Goal: Task Accomplishment & Management: Use online tool/utility

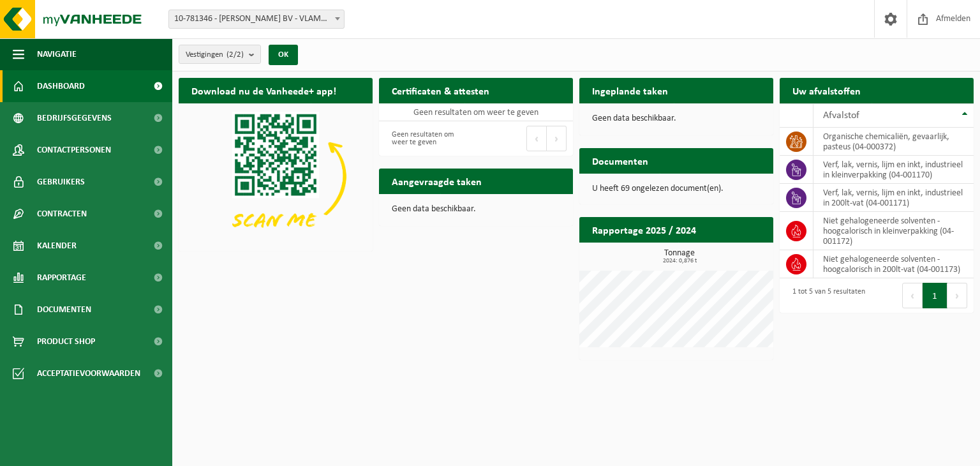
click at [339, 19] on b at bounding box center [337, 18] width 5 height 3
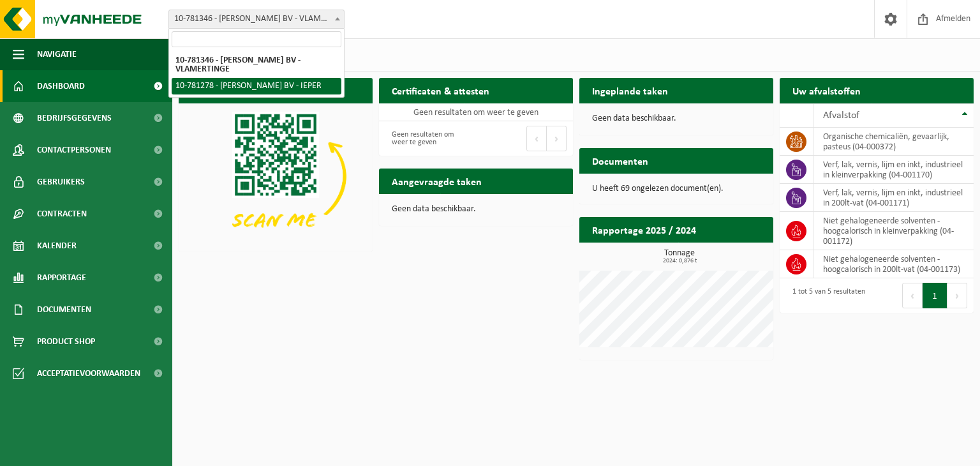
select select "37612"
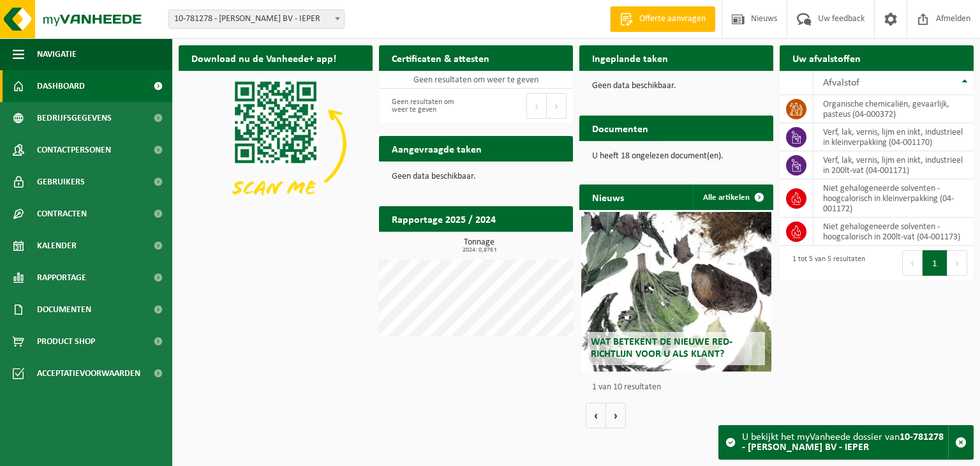
click at [671, 149] on span "Bekijk uw documenten" at bounding box center [710, 153] width 80 height 8
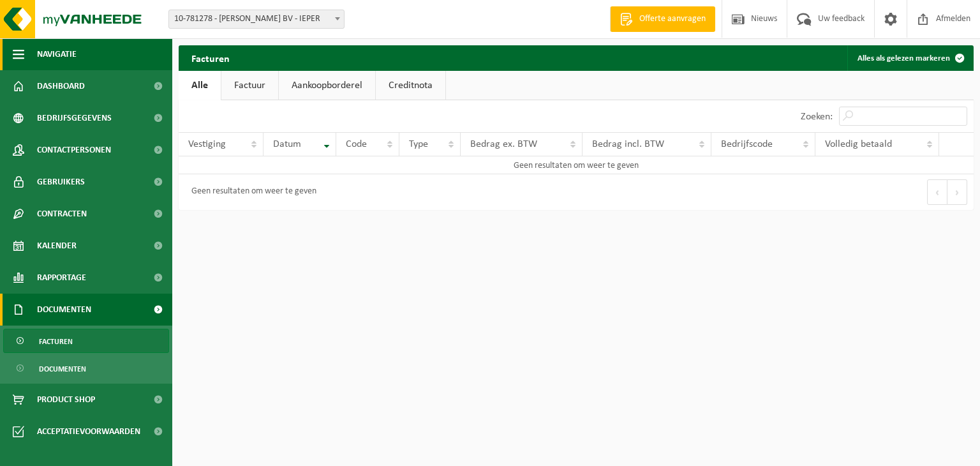
click at [91, 54] on button "Navigatie" at bounding box center [86, 54] width 172 height 32
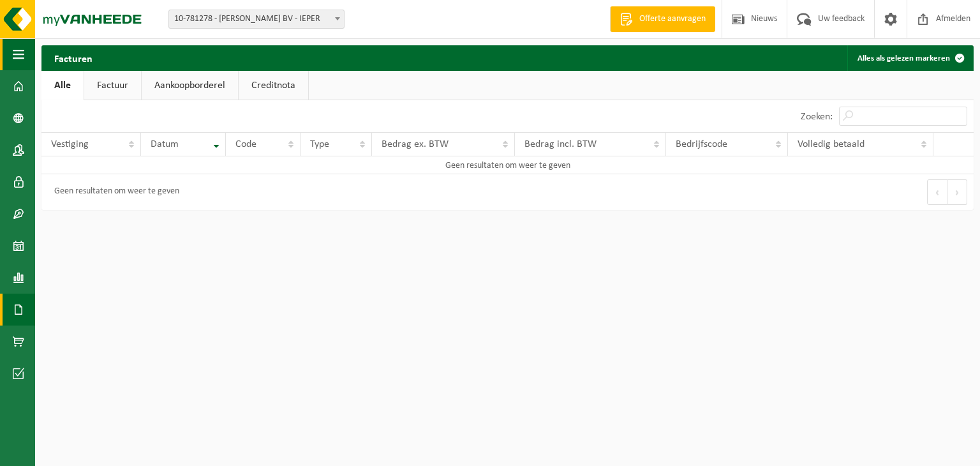
click at [15, 52] on span "button" at bounding box center [18, 54] width 11 height 32
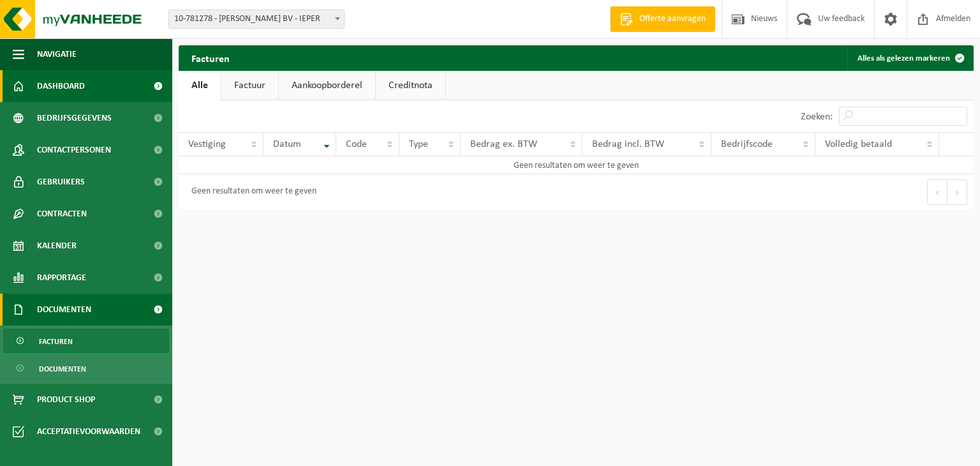
click at [46, 90] on span "Dashboard" at bounding box center [61, 86] width 48 height 32
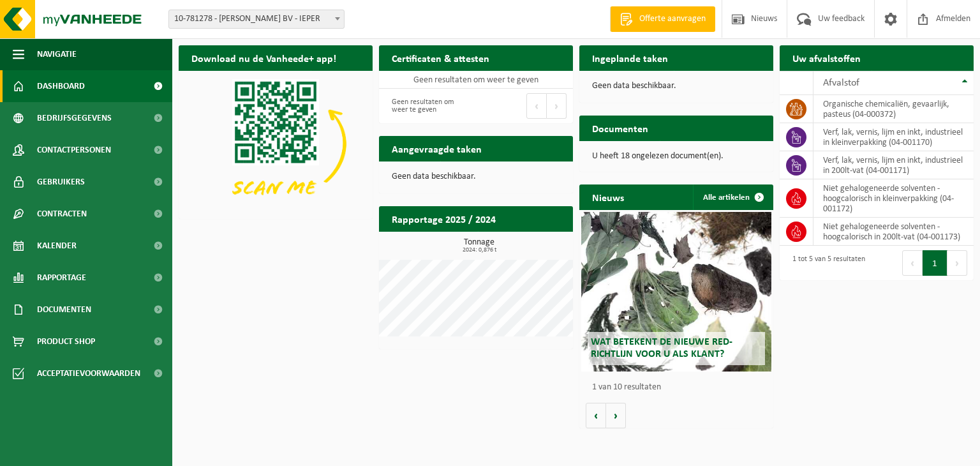
click at [614, 56] on h2 "Ingeplande taken" at bounding box center [629, 57] width 101 height 25
click at [632, 86] on p "Geen data beschikbaar." at bounding box center [676, 86] width 168 height 9
click at [715, 56] on div "Ingeplande taken Bekijk uw kalender" at bounding box center [676, 58] width 194 height 26
click at [828, 62] on h2 "Uw afvalstoffen" at bounding box center [827, 57] width 94 height 25
click at [856, 246] on td "niet gehalogeneerde solventen - hoogcalorisch in 200lt-vat (04-001173)" at bounding box center [893, 232] width 160 height 28
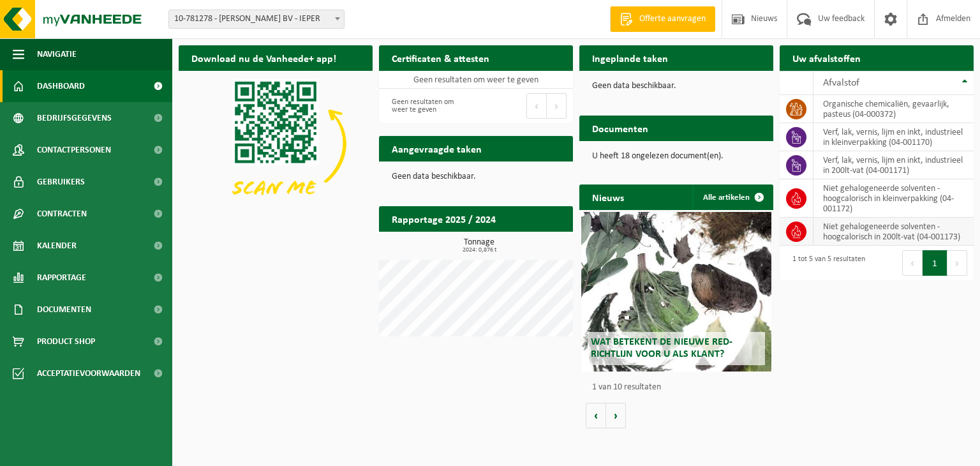
click at [876, 241] on td "niet gehalogeneerde solventen - hoogcalorisch in 200lt-vat (04-001173)" at bounding box center [893, 232] width 160 height 28
click at [965, 82] on th "Afvalstof" at bounding box center [893, 83] width 160 height 24
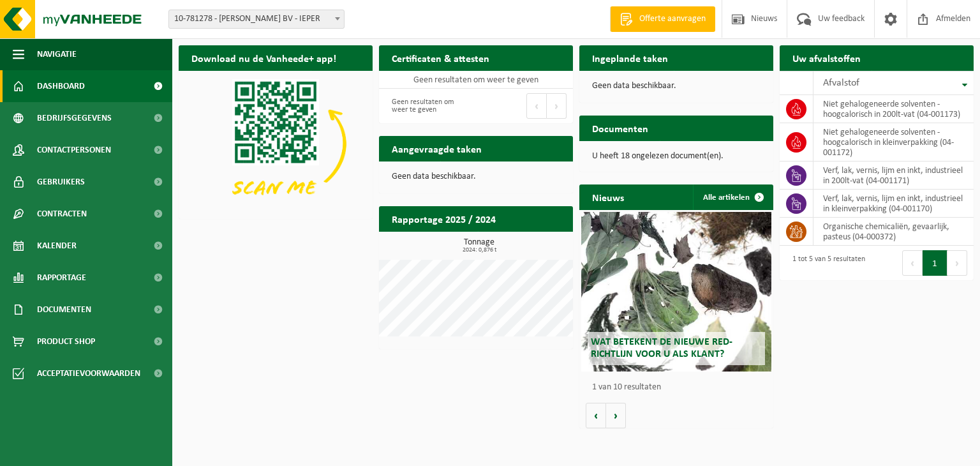
click at [671, 19] on span "Offerte aanvragen" at bounding box center [672, 19] width 73 height 13
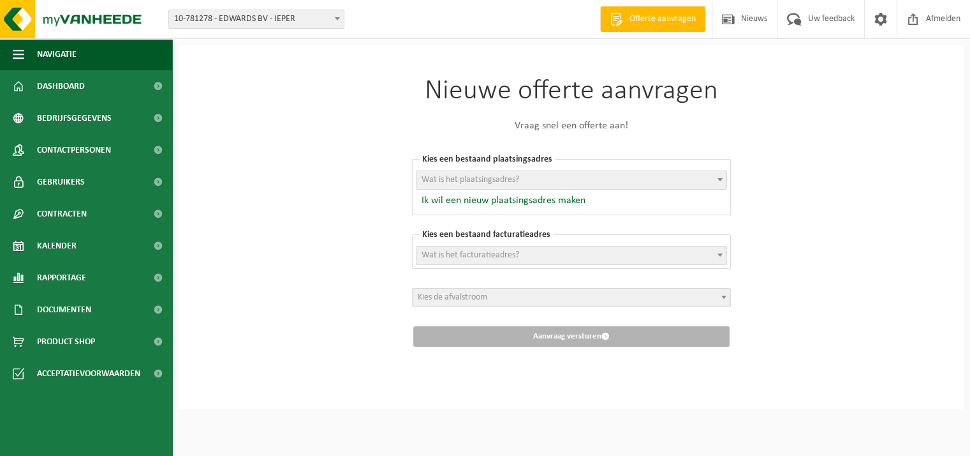
click at [521, 181] on span "Wat is het plaatsingsadres?" at bounding box center [572, 180] width 310 height 18
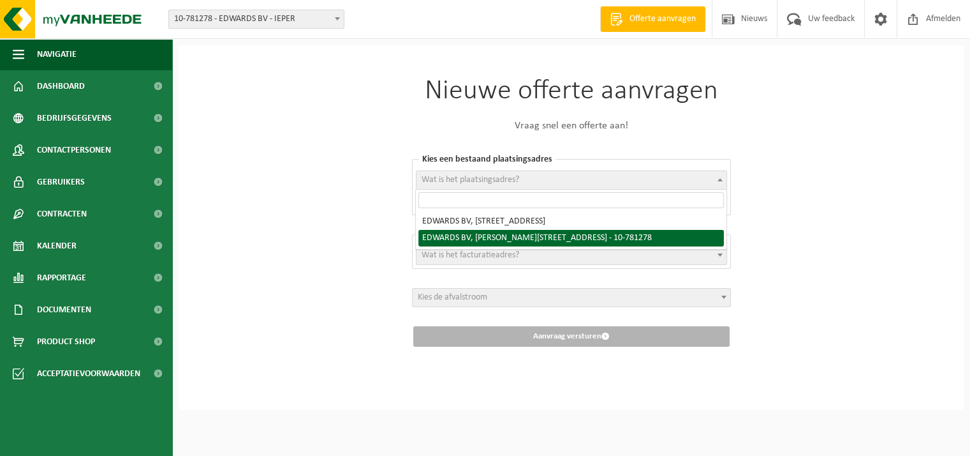
select select "37612"
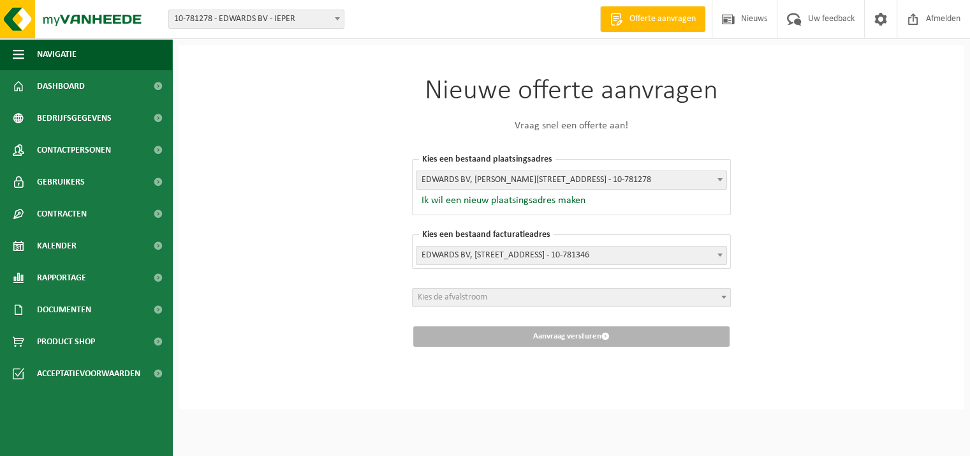
click at [521, 295] on span "Kies de afvalstroom" at bounding box center [572, 297] width 318 height 18
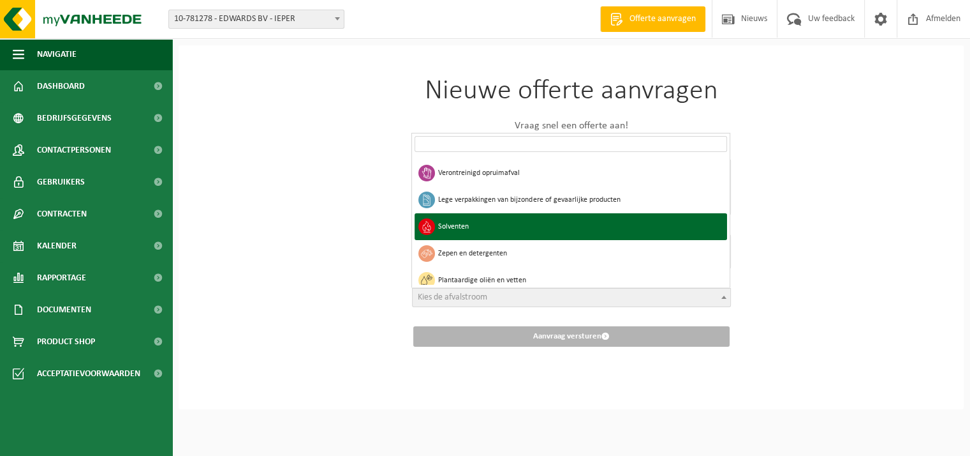
scroll to position [766, 0]
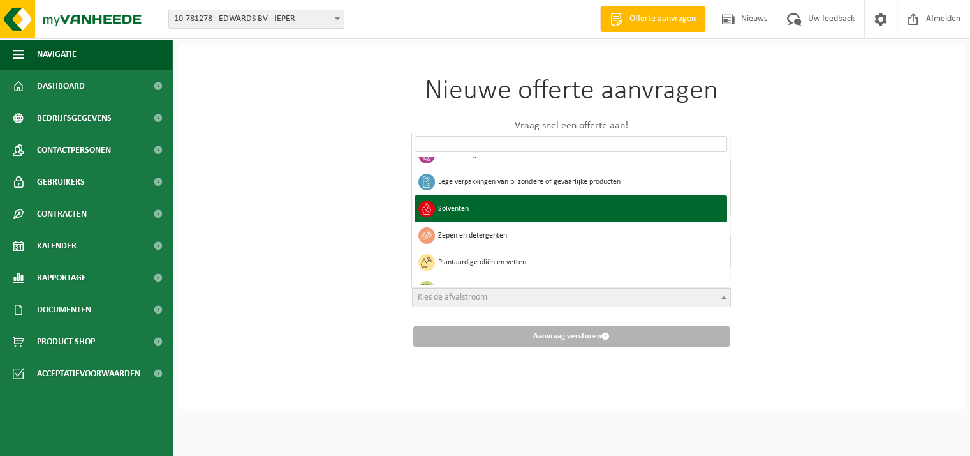
select select "27"
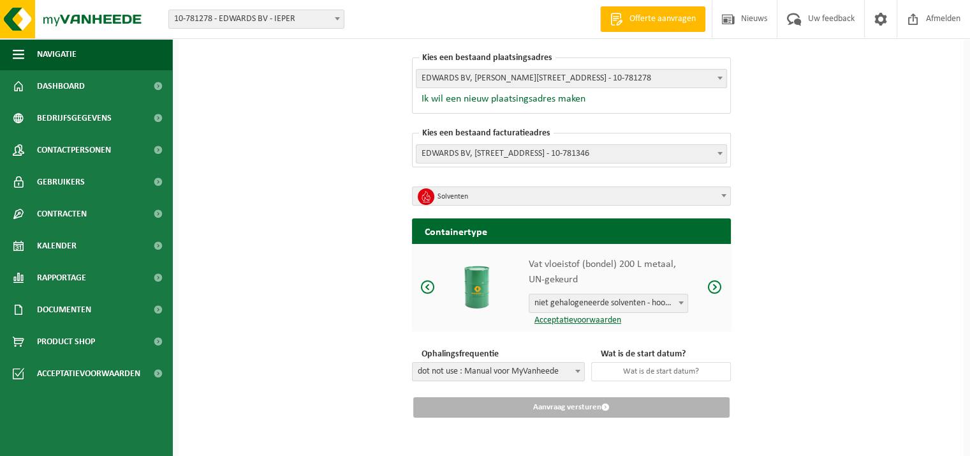
scroll to position [107, 0]
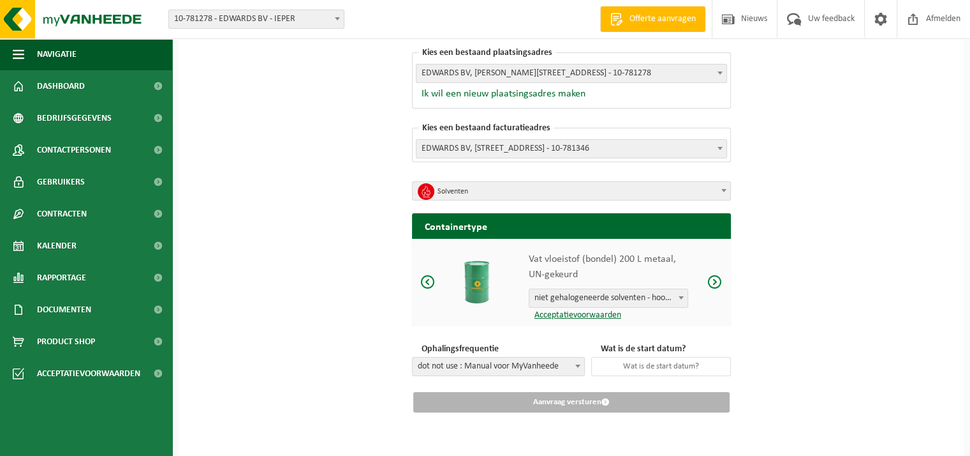
click at [667, 323] on div "Vat vloeistof (bondel) 200 L metaal, UN-gekeurd niet gehalogeneerde solventen -…" at bounding box center [571, 282] width 319 height 87
click at [679, 297] on b at bounding box center [681, 297] width 5 height 3
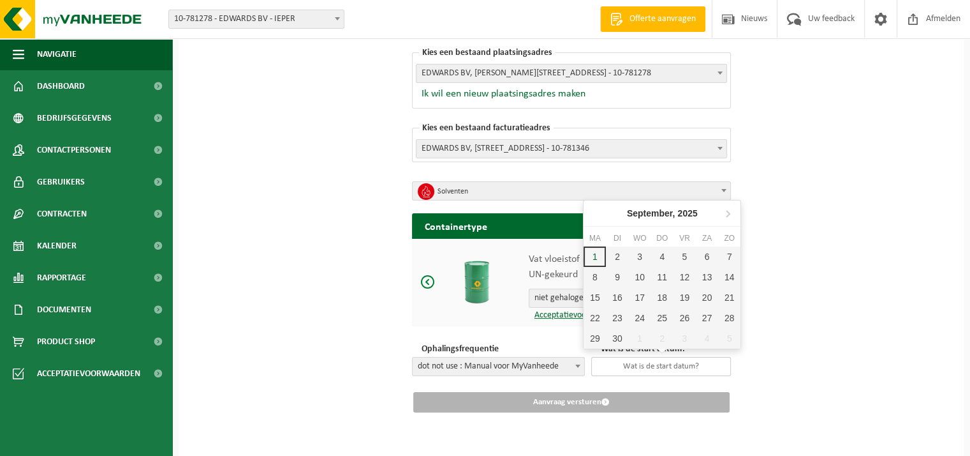
click at [619, 364] on input "text" at bounding box center [661, 366] width 140 height 19
click at [658, 253] on div "4" at bounding box center [662, 256] width 22 height 20
type input "2025-09-04"
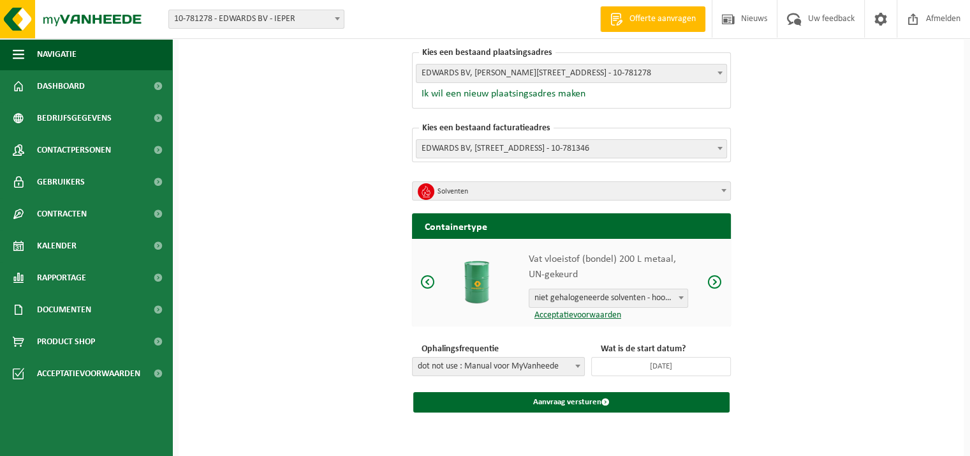
click at [580, 363] on span at bounding box center [578, 365] width 13 height 17
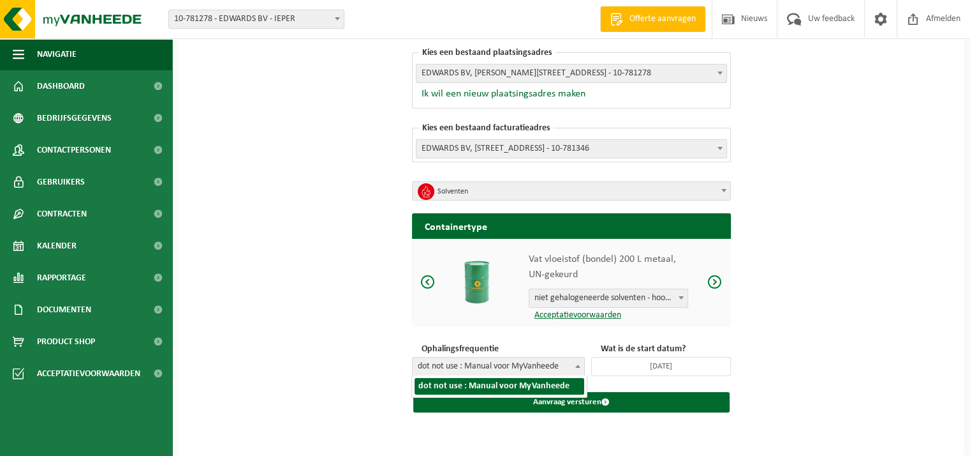
click at [362, 366] on div "Nieuwe offerte aanvragen Vraag snel een offerte aan! Kies een bestaand plaatsin…" at bounding box center [571, 198] width 785 height 518
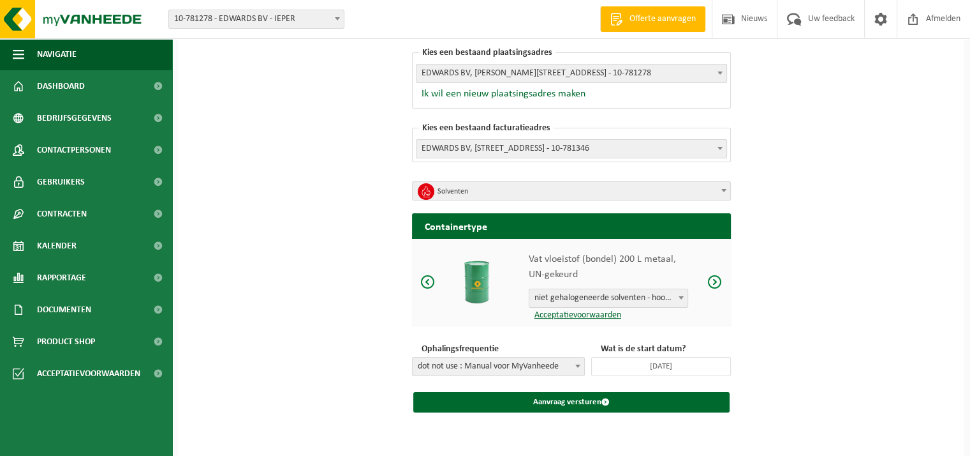
click at [605, 315] on link "Acceptatievoorwaarden" at bounding box center [575, 315] width 93 height 10
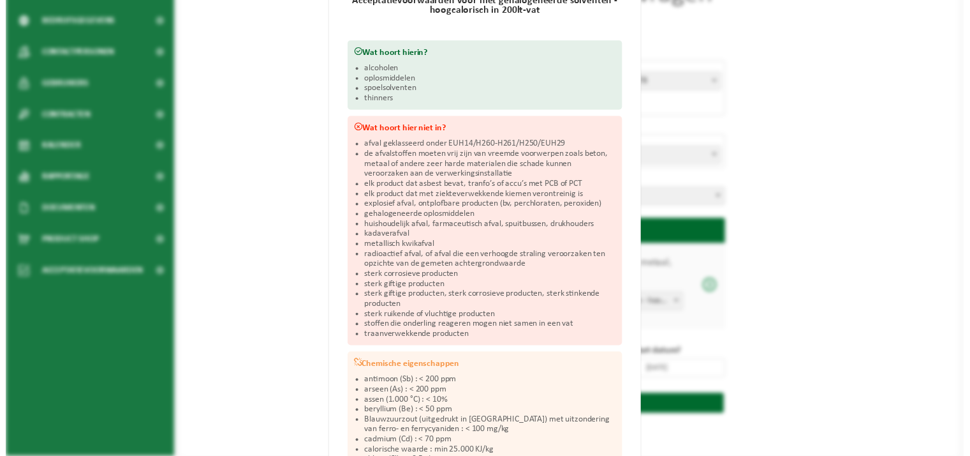
scroll to position [0, 0]
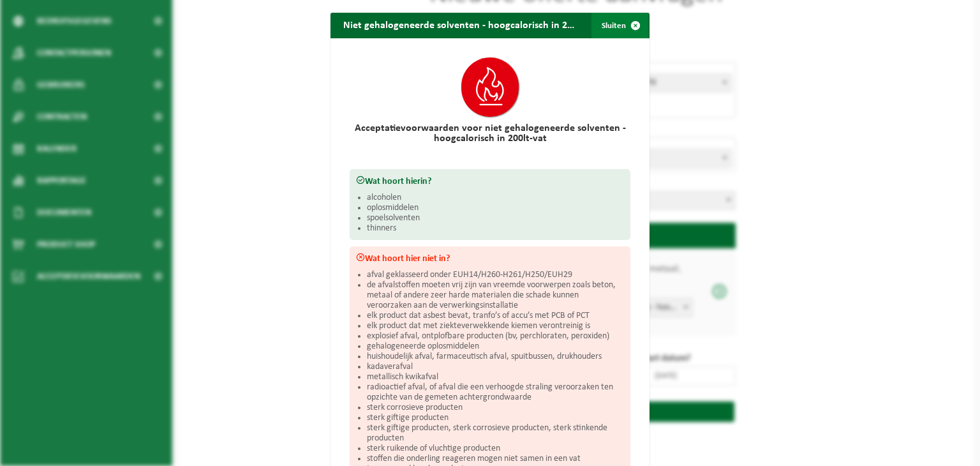
click at [628, 21] on span "button" at bounding box center [636, 26] width 26 height 26
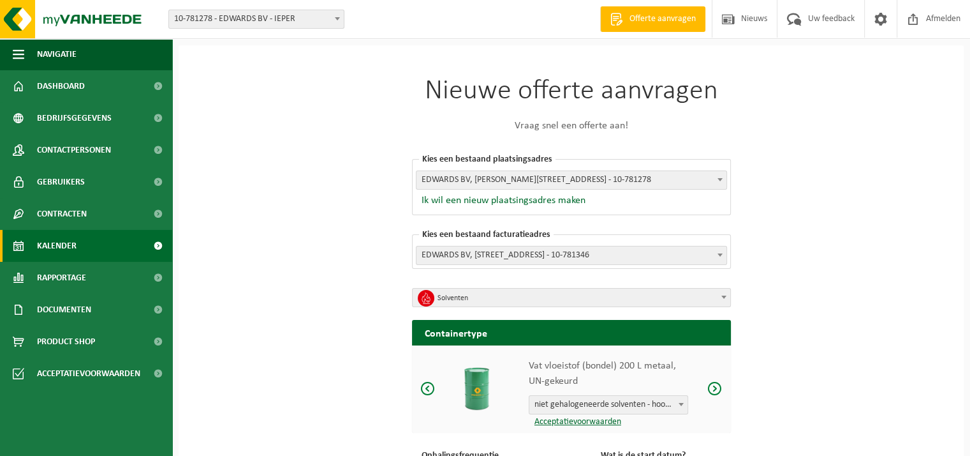
click at [77, 246] on link "Kalender" at bounding box center [86, 246] width 172 height 32
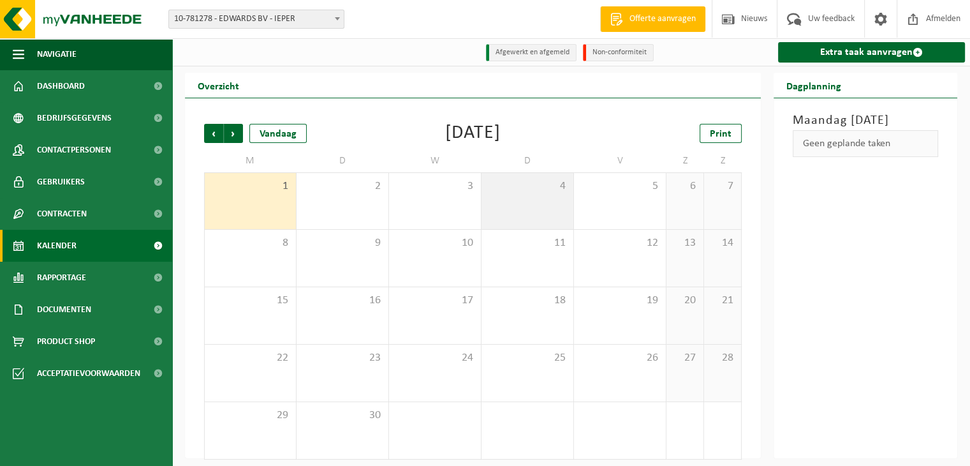
click at [542, 189] on span "4" at bounding box center [527, 186] width 79 height 14
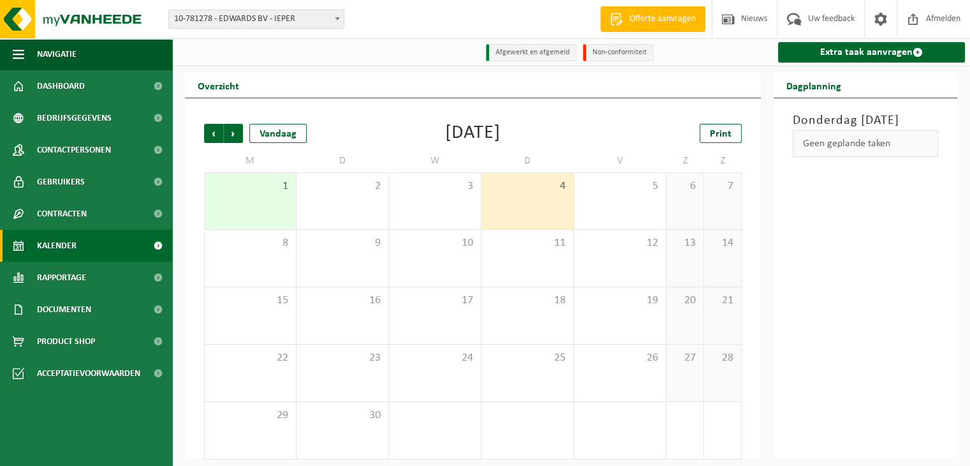
click at [844, 157] on div "Geen geplande taken" at bounding box center [865, 143] width 145 height 27
click at [823, 50] on link "Extra taak aanvragen" at bounding box center [871, 52] width 187 height 20
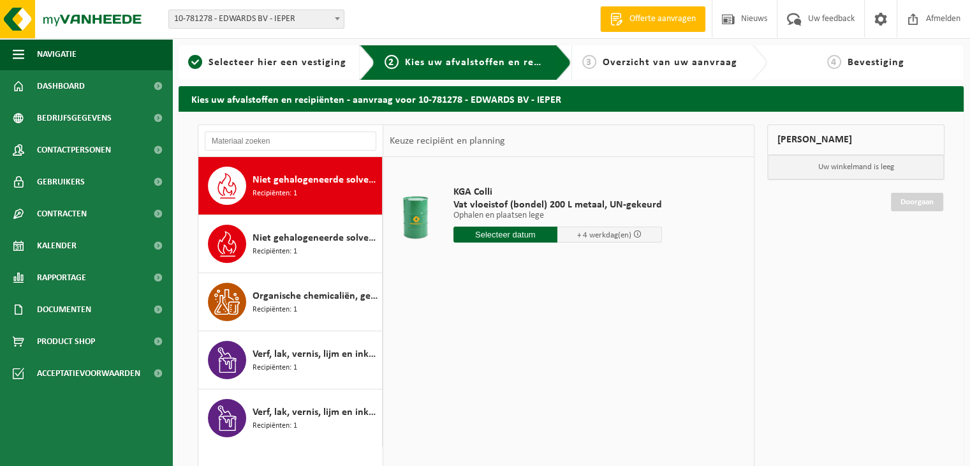
click at [333, 182] on span "Niet gehalogeneerde solventen - hoogcalorisch in 200lt-vat" at bounding box center [316, 179] width 126 height 15
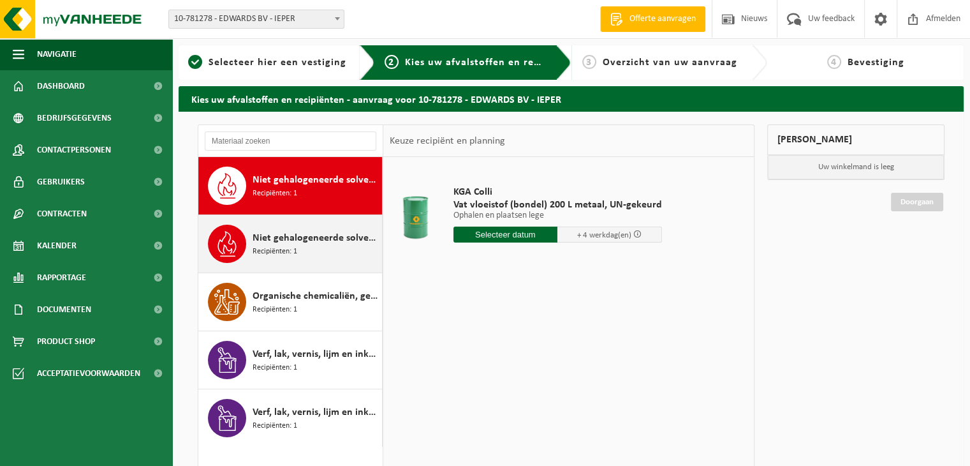
click at [273, 238] on span "Niet gehalogeneerde solventen - hoogcalorisch in kleinverpakking" at bounding box center [316, 237] width 126 height 15
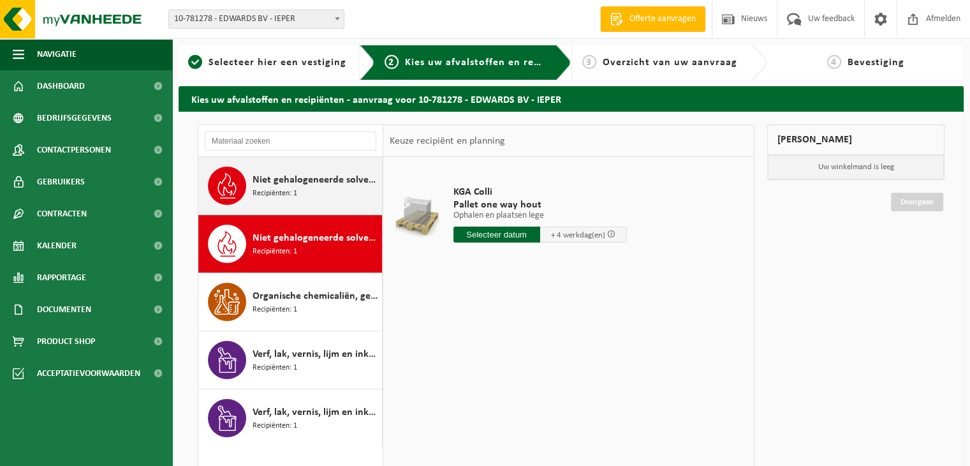
click at [276, 188] on span "Recipiënten: 1" at bounding box center [275, 194] width 45 height 12
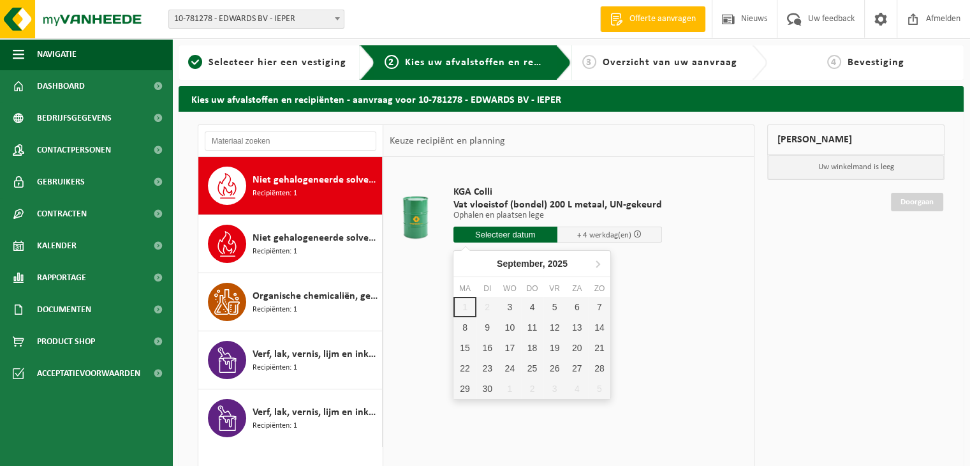
click at [523, 235] on input "text" at bounding box center [506, 234] width 105 height 16
click at [530, 305] on div "4" at bounding box center [532, 307] width 22 height 20
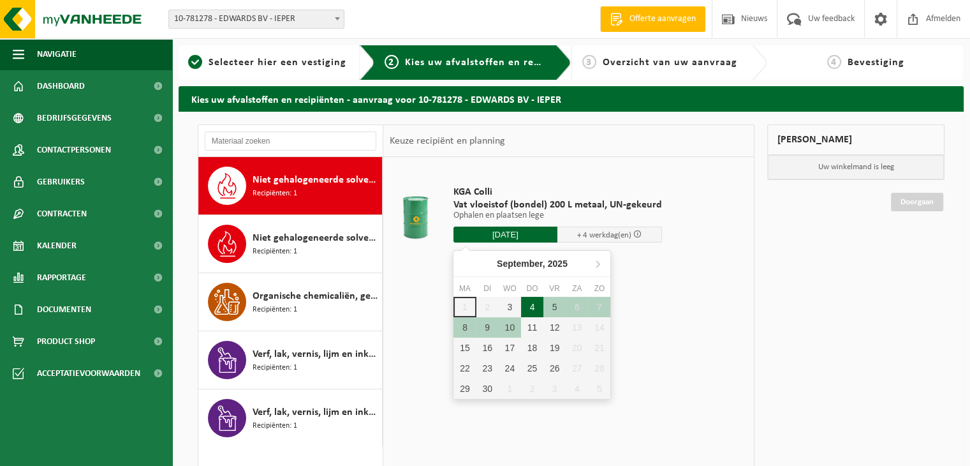
type input "Van 2025-09-04"
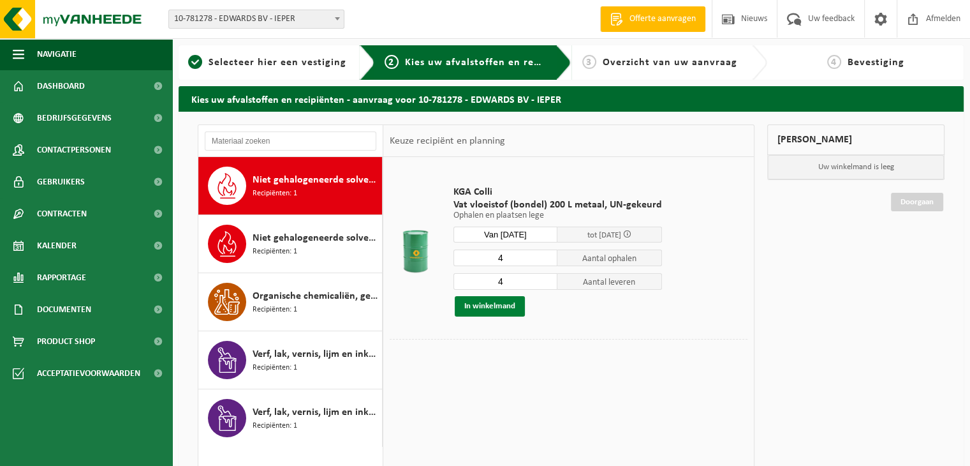
click at [487, 307] on button "In winkelmand" at bounding box center [490, 306] width 70 height 20
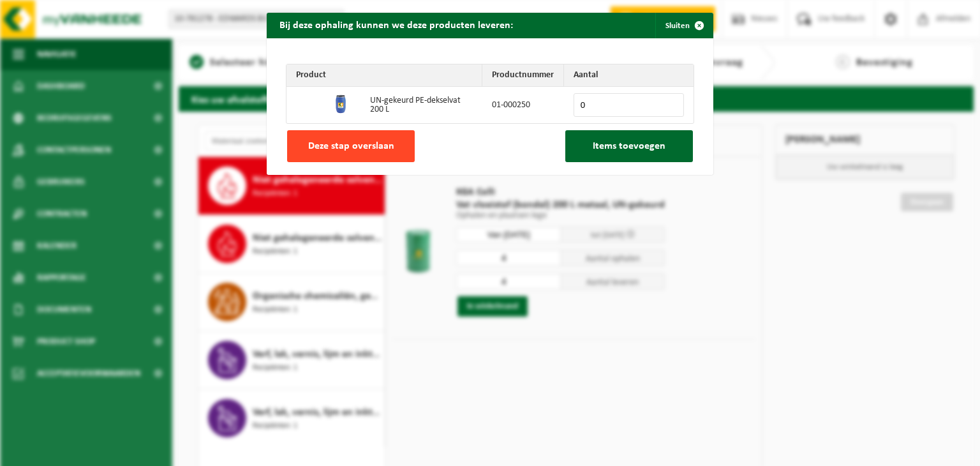
click at [385, 149] on span "Deze stap overslaan" at bounding box center [351, 146] width 86 height 10
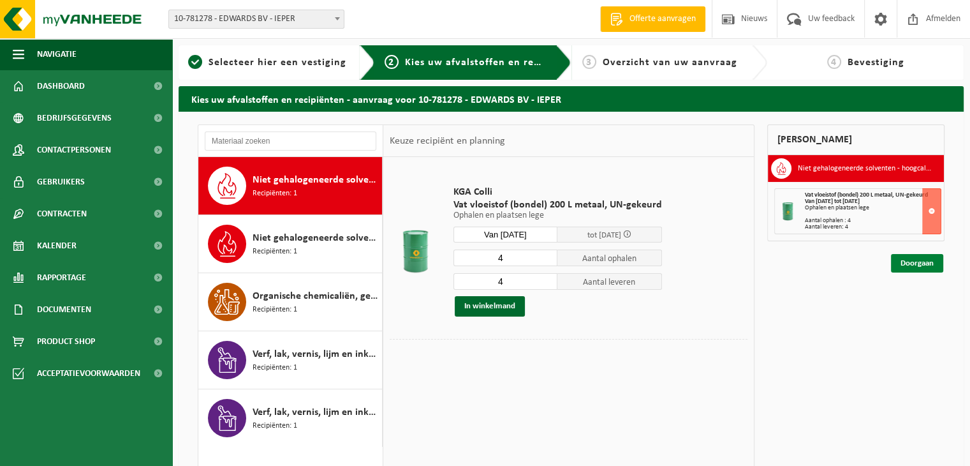
click at [923, 260] on link "Doorgaan" at bounding box center [917, 263] width 52 height 19
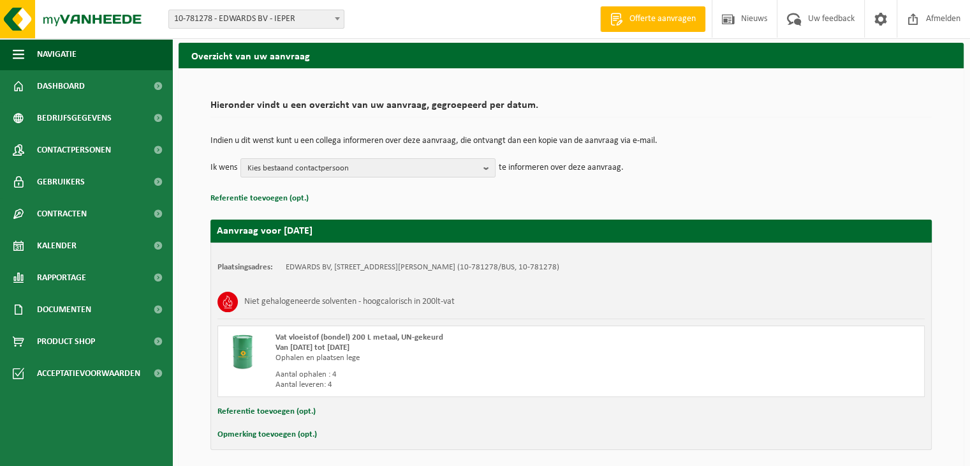
scroll to position [91, 0]
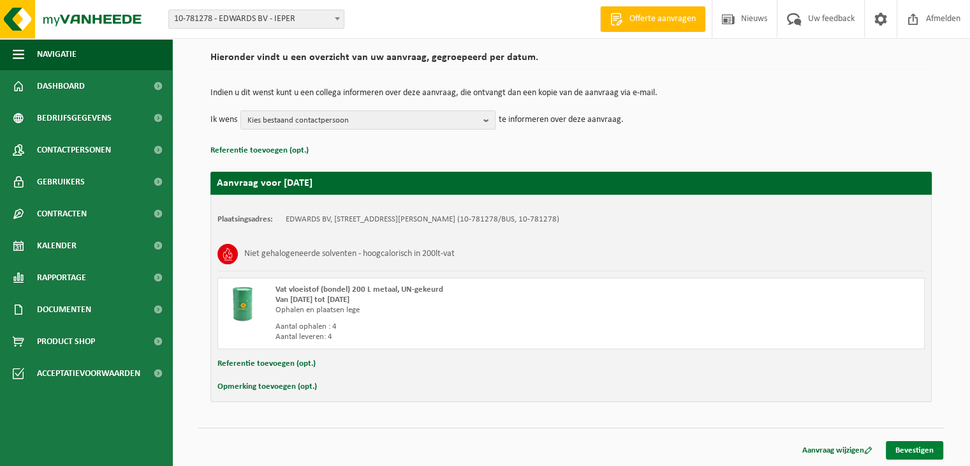
click at [923, 448] on link "Bevestigen" at bounding box center [914, 450] width 57 height 19
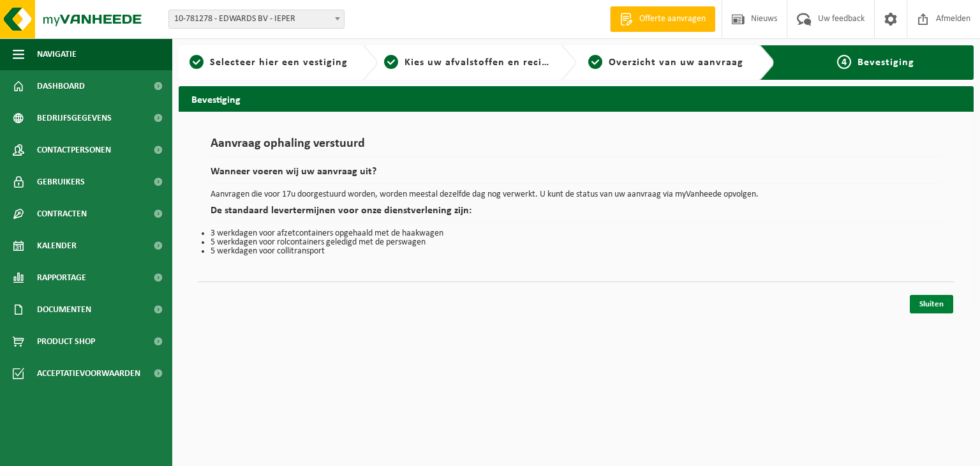
click at [930, 297] on link "Sluiten" at bounding box center [931, 304] width 43 height 19
